Goal: Entertainment & Leisure: Consume media (video, audio)

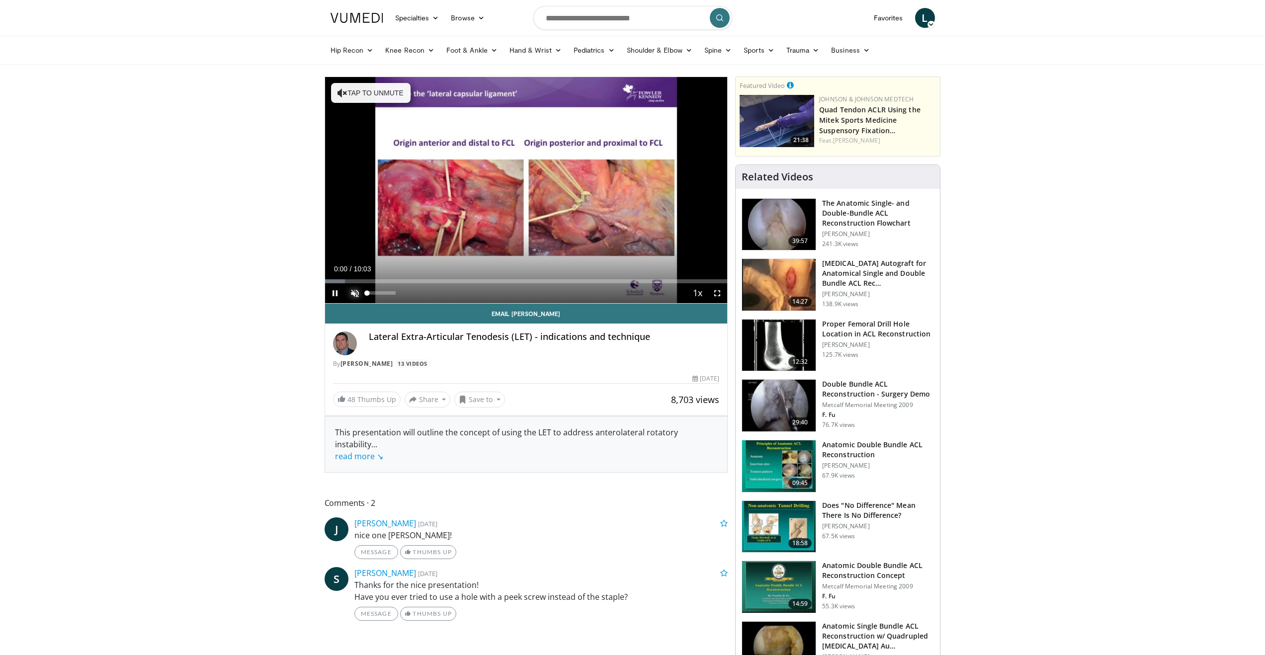
click at [353, 289] on span "Video Player" at bounding box center [355, 293] width 20 height 20
click at [340, 283] on span "Video Player" at bounding box center [335, 293] width 20 height 20
click at [340, 282] on div "Progress Bar" at bounding box center [340, 281] width 1 height 4
click at [355, 281] on div "Progress Bar" at bounding box center [355, 281] width 1 height 4
click at [361, 281] on div "Progress Bar" at bounding box center [360, 281] width 1 height 4
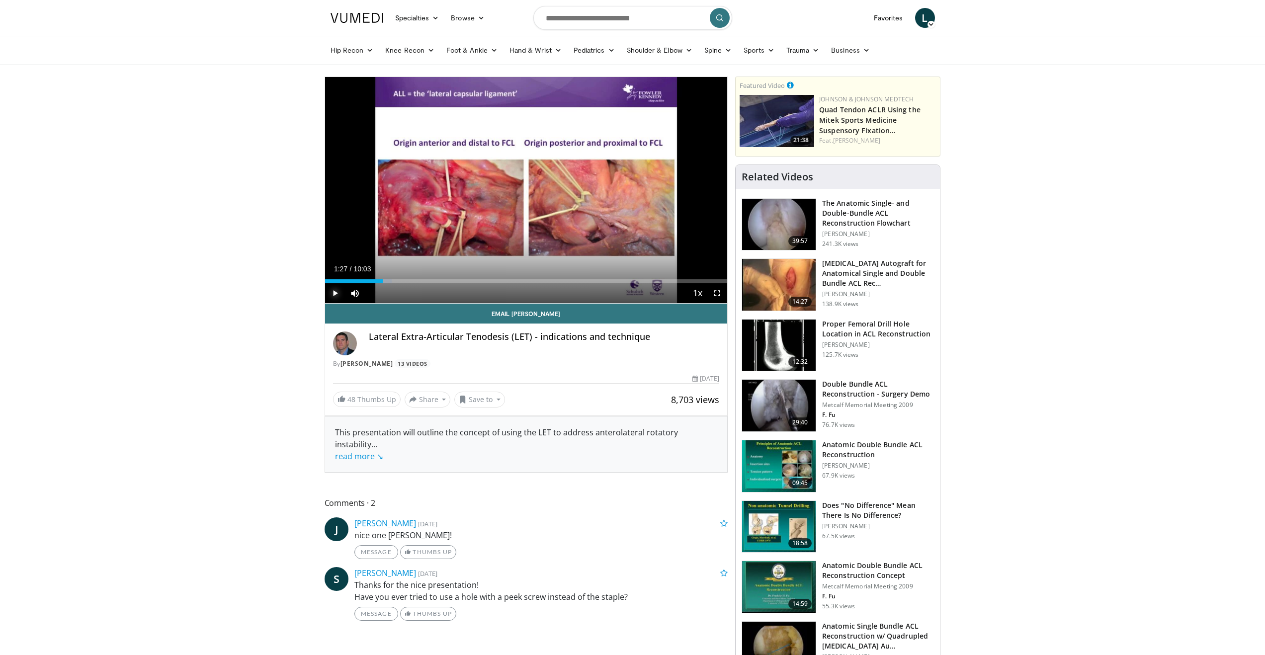
click at [338, 295] on span "Video Player" at bounding box center [335, 293] width 20 height 20
click at [422, 280] on div "Progress Bar" at bounding box center [422, 281] width 1 height 4
click at [468, 282] on div "Progress Bar" at bounding box center [468, 281] width 1 height 4
click at [716, 297] on span "Video Player" at bounding box center [717, 293] width 20 height 20
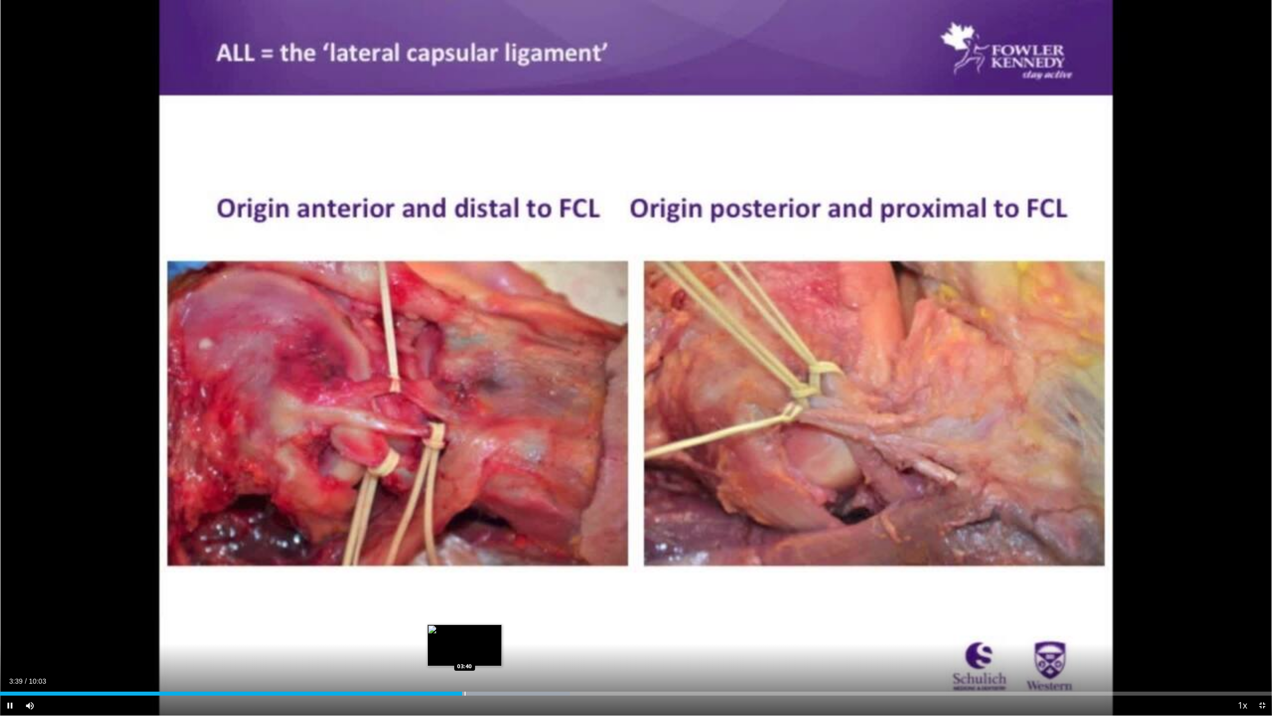
click at [466, 655] on div "Progress Bar" at bounding box center [465, 693] width 1 height 4
click at [540, 655] on div "Current Time 3:49 / Duration 10:03 Pause Skip Backward Skip Forward Mute 100% L…" at bounding box center [636, 705] width 1272 height 20
click at [545, 655] on div "Progress Bar" at bounding box center [545, 693] width 1 height 4
click at [575, 655] on div "Current Time 4:19 / Duration 10:03 Pause Skip Backward Skip Forward Mute 100% L…" at bounding box center [636, 705] width 1272 height 20
click at [601, 655] on div "Progress Bar" at bounding box center [601, 693] width 1 height 4
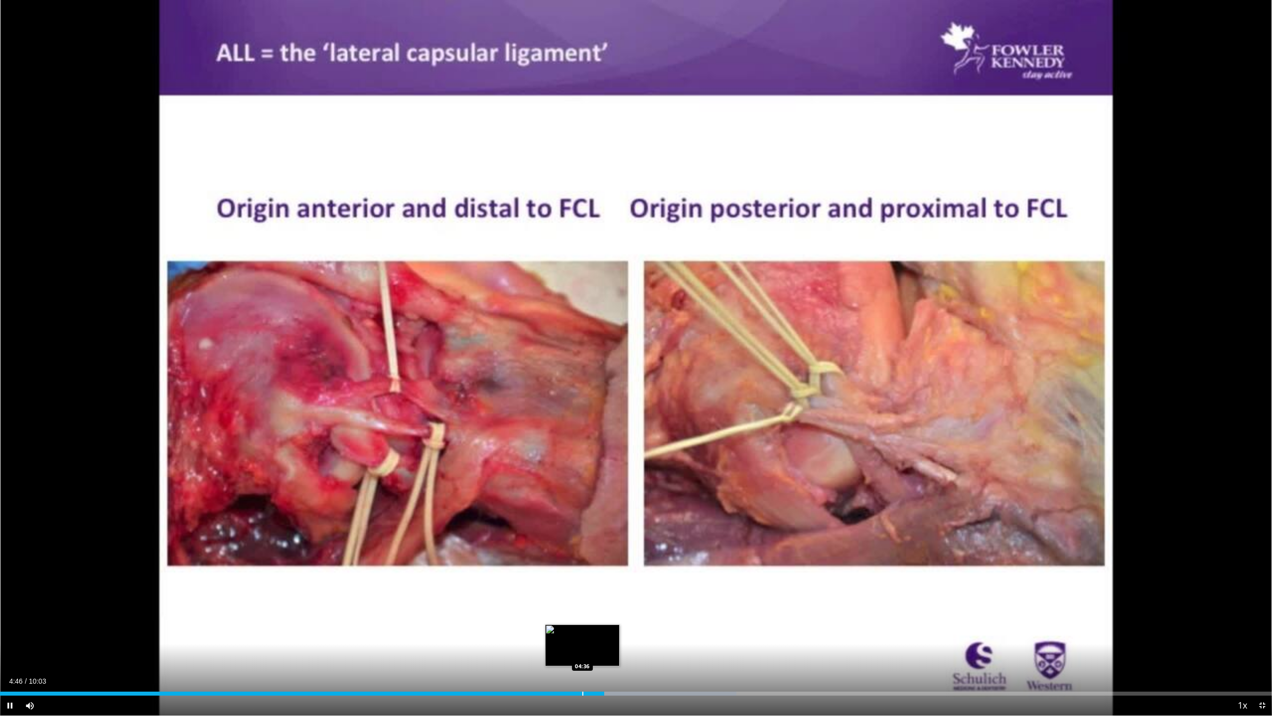
click at [582, 655] on div "Progress Bar" at bounding box center [582, 693] width 1 height 4
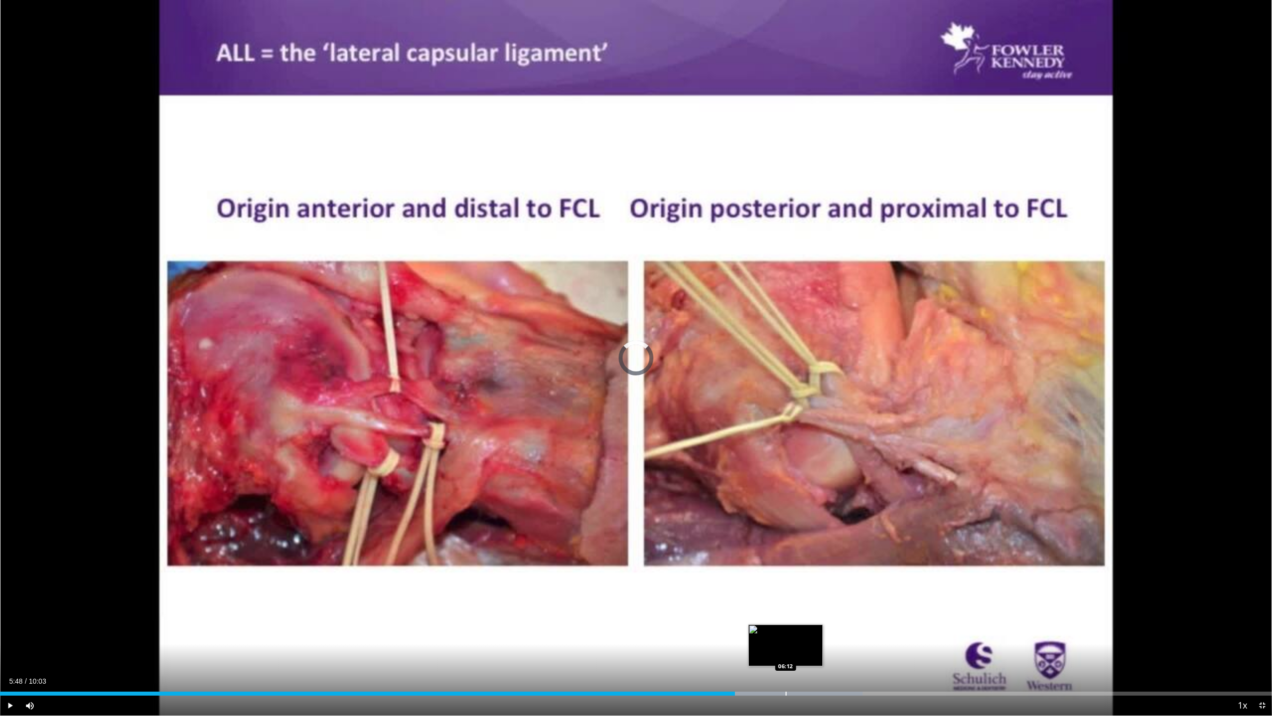
click at [785, 655] on div "Loaded : 67.83% 05:48 06:12" at bounding box center [636, 690] width 1272 height 9
click at [765, 655] on div "Loaded : 71.14% 06:14 06:03" at bounding box center [636, 690] width 1272 height 9
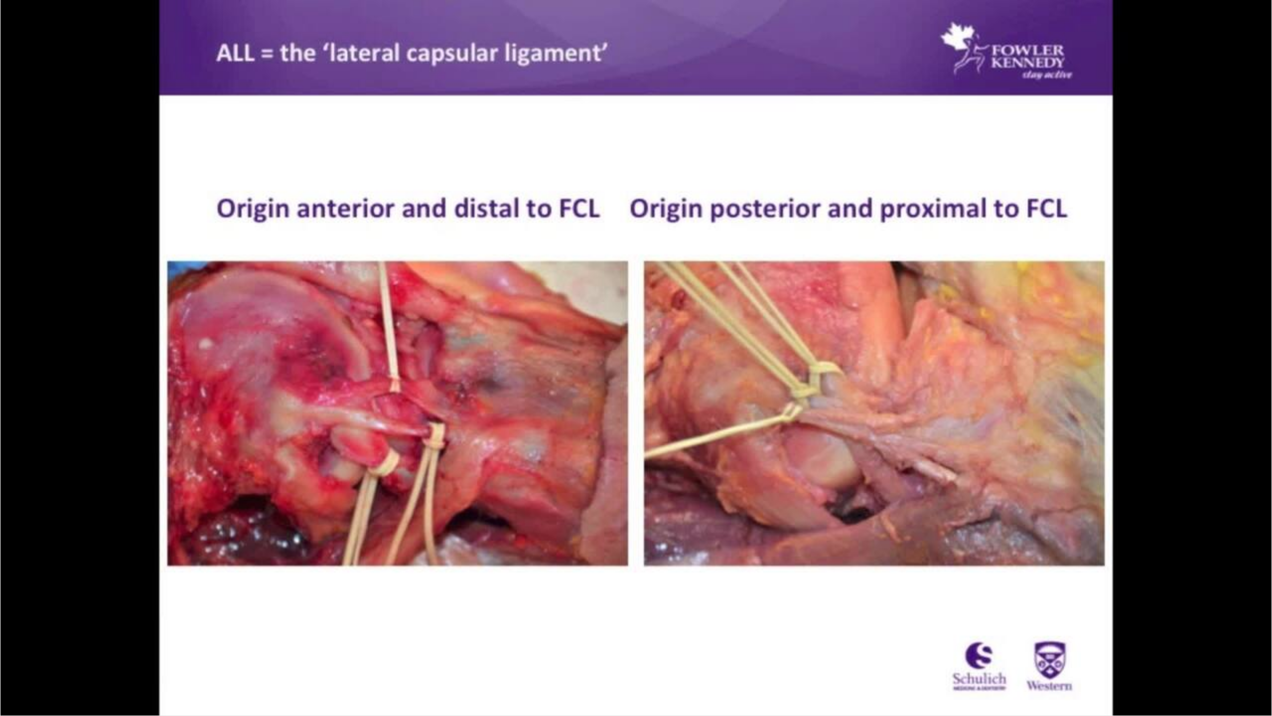
click at [755, 655] on div "Loaded : 71.33% 06:03 06:03" at bounding box center [636, 710] width 1272 height 9
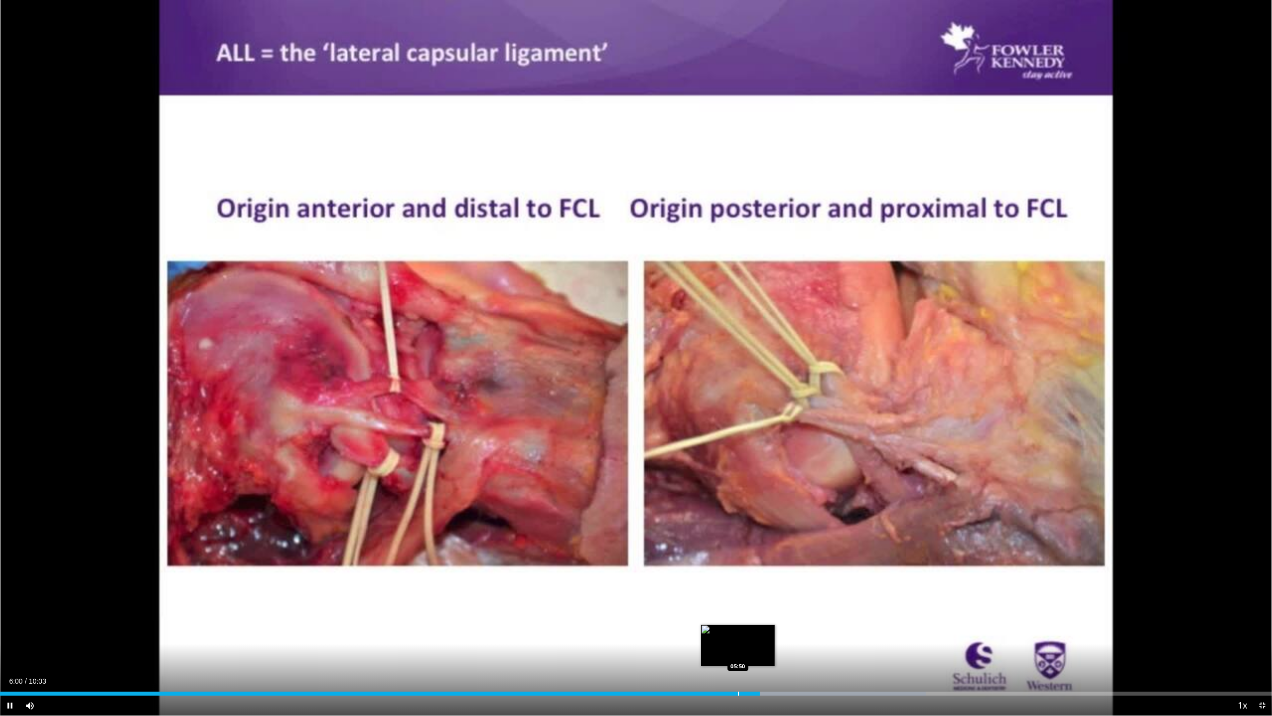
click at [738, 655] on div "Progress Bar" at bounding box center [738, 693] width 1 height 4
click at [814, 655] on div "Progress Bar" at bounding box center [814, 693] width 1 height 4
click at [809, 655] on div "Progress Bar" at bounding box center [809, 693] width 1 height 4
click at [808, 655] on div "Loaded : 74.45% 06:23 06:23" at bounding box center [636, 690] width 1272 height 9
click at [814, 655] on div "Progress Bar" at bounding box center [814, 693] width 1 height 4
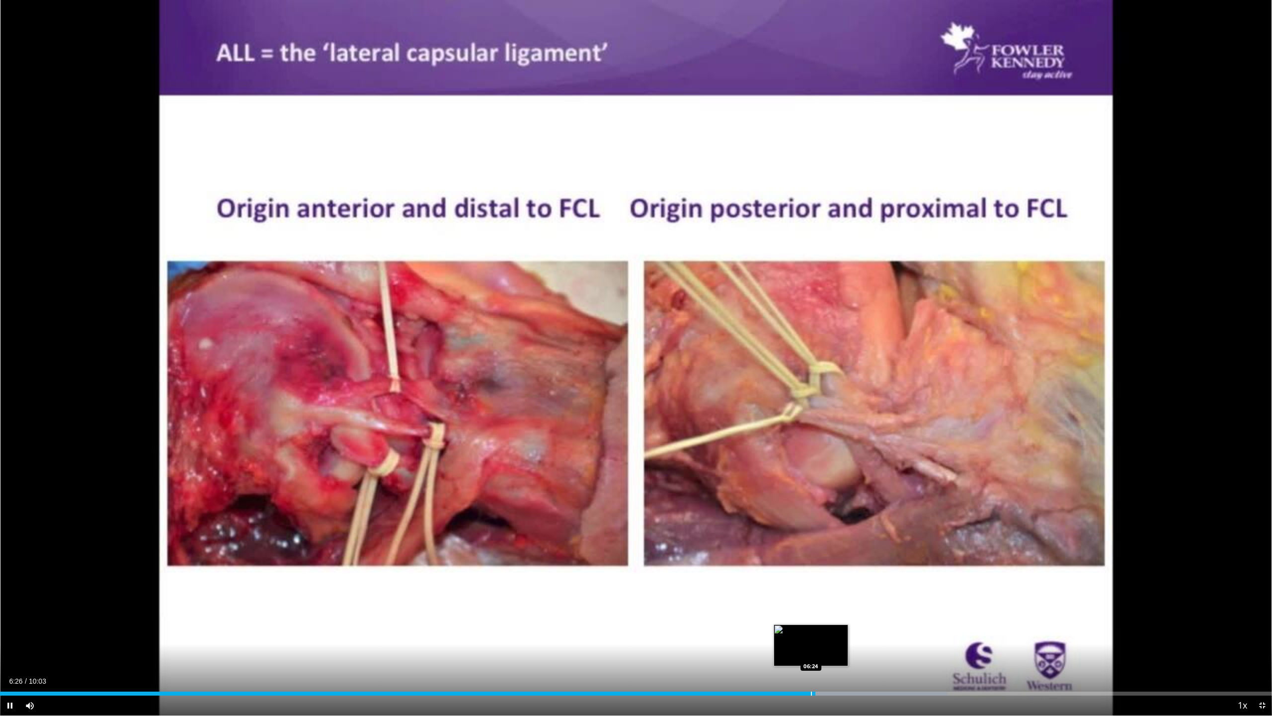
click at [811, 655] on div "Progress Bar" at bounding box center [811, 693] width 1 height 4
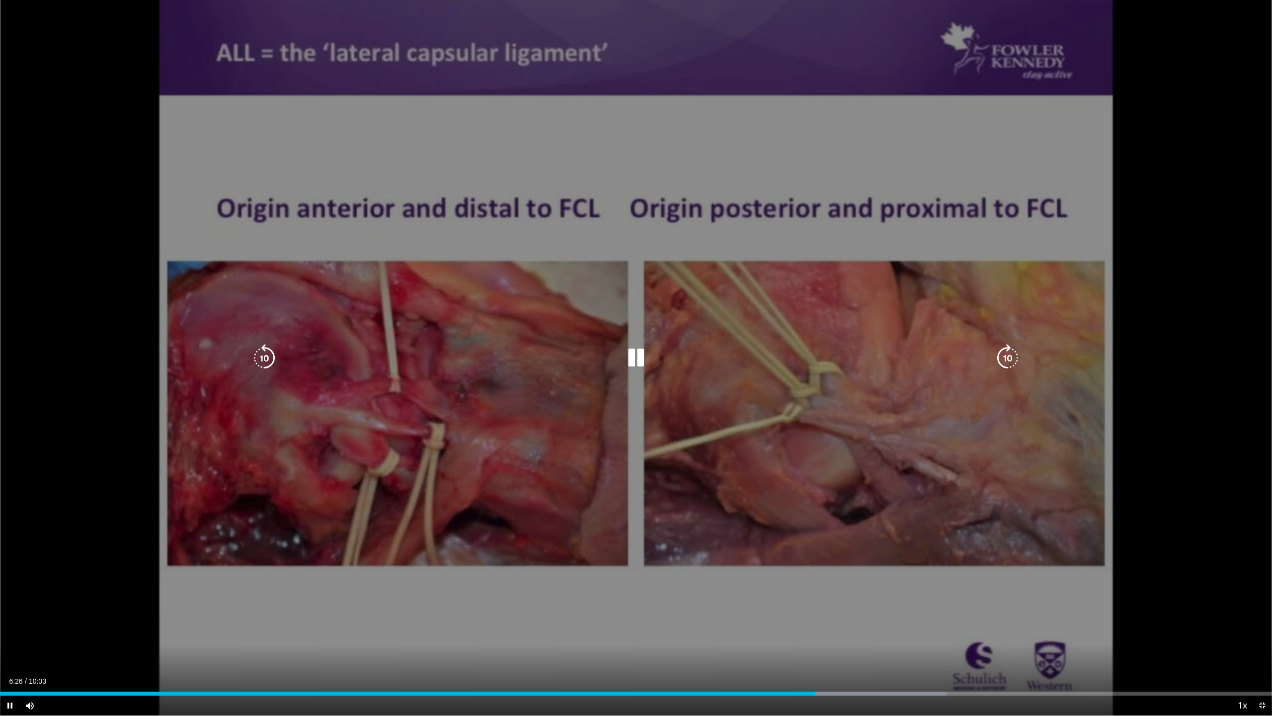
click at [639, 363] on icon "Video Player" at bounding box center [636, 358] width 28 height 28
click at [636, 367] on icon "Video Player" at bounding box center [636, 358] width 28 height 28
click at [249, 351] on div "10 seconds Tap to unmute" at bounding box center [636, 357] width 1272 height 715
click at [260, 354] on icon "Video Player" at bounding box center [264, 358] width 28 height 28
click at [628, 357] on icon "Video Player" at bounding box center [636, 358] width 28 height 28
